Goal: Task Accomplishment & Management: Use online tool/utility

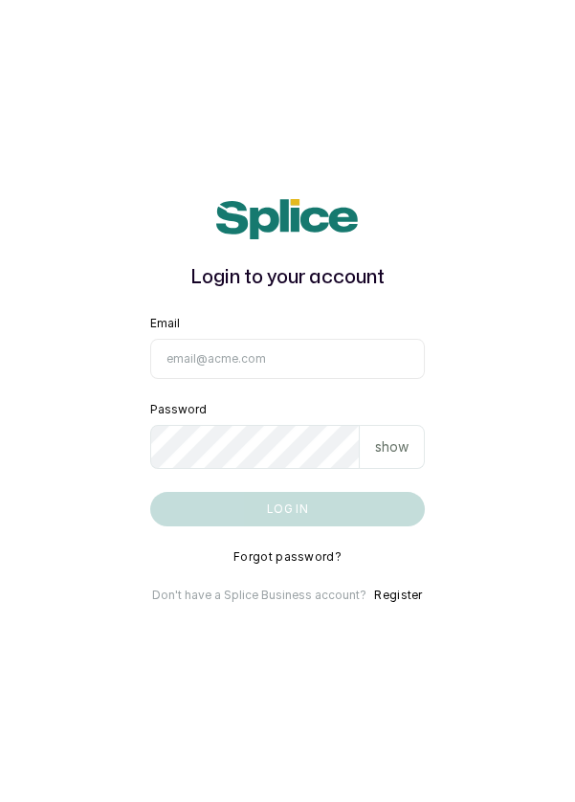
click at [265, 379] on input "Email" at bounding box center [288, 359] width 276 height 40
type input "info@dermaspaceng.com"
click at [150, 492] on button "Log in" at bounding box center [288, 509] width 276 height 34
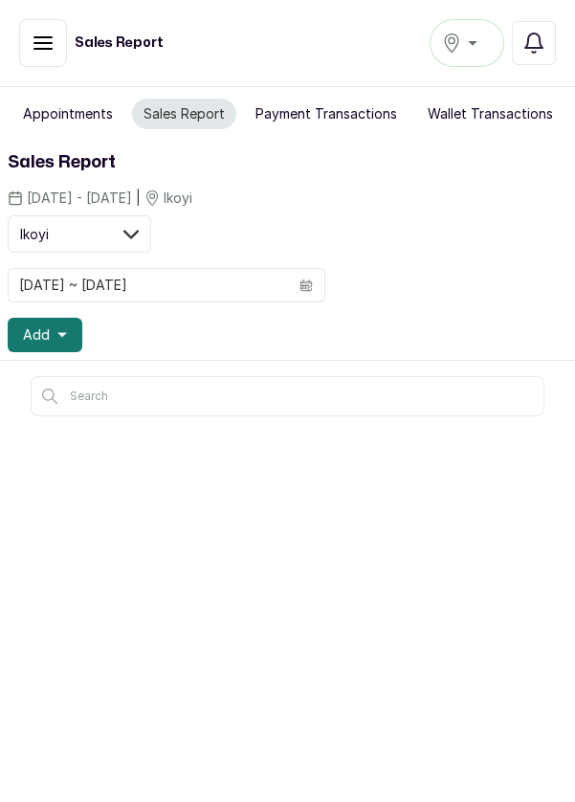
click at [477, 57] on button "Ikoyi" at bounding box center [467, 43] width 75 height 48
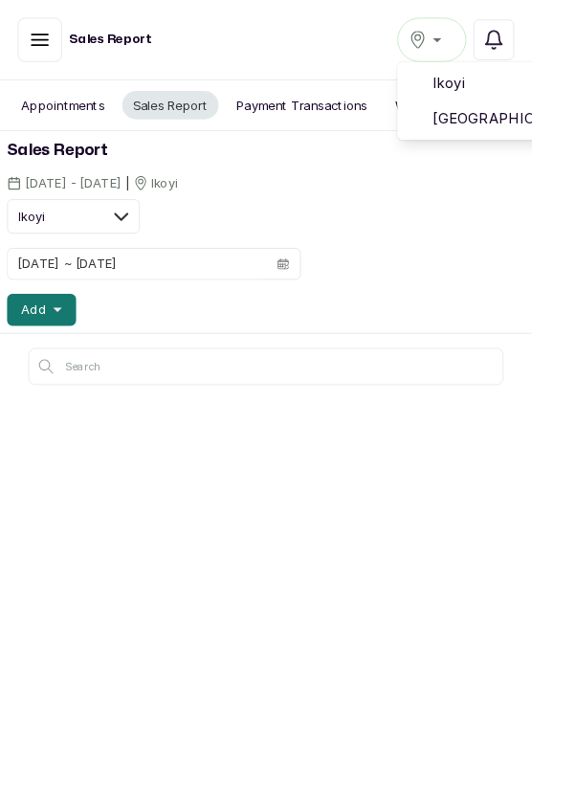
click at [546, 138] on span "[GEOGRAPHIC_DATA]" at bounding box center [537, 128] width 138 height 23
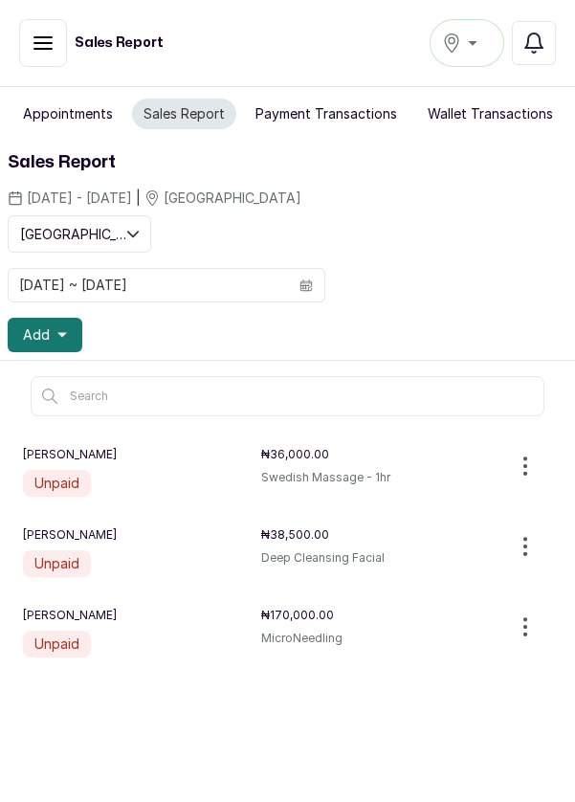
click at [28, 50] on button "Unpaid" at bounding box center [43, 43] width 48 height 48
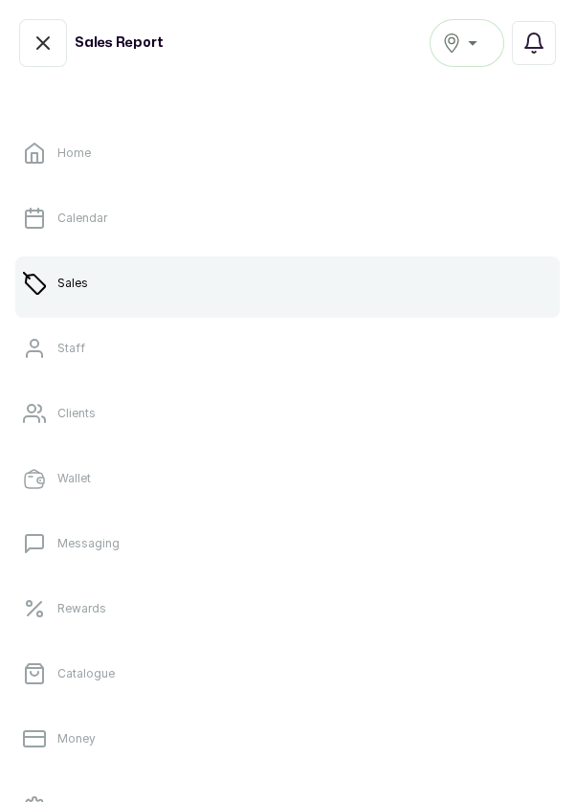
click at [69, 222] on p "Calendar" at bounding box center [82, 218] width 50 height 15
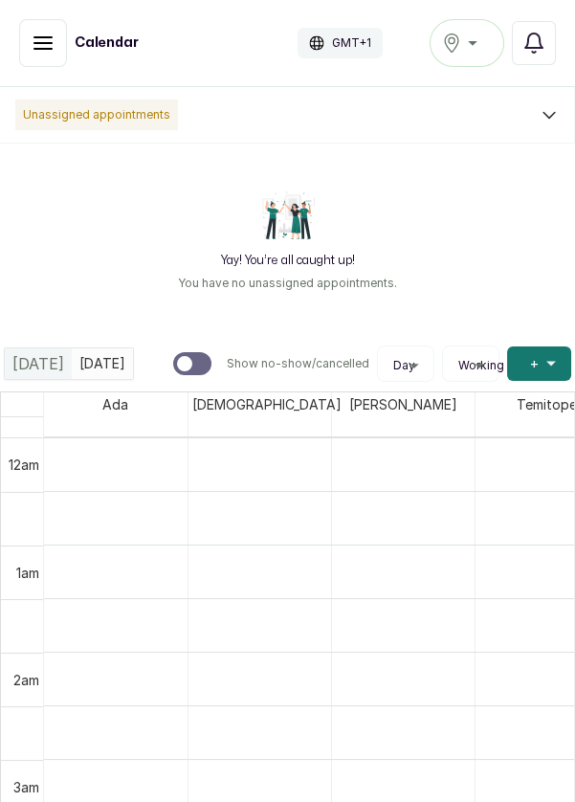
scroll to position [644, 0]
